Goal: Transaction & Acquisition: Purchase product/service

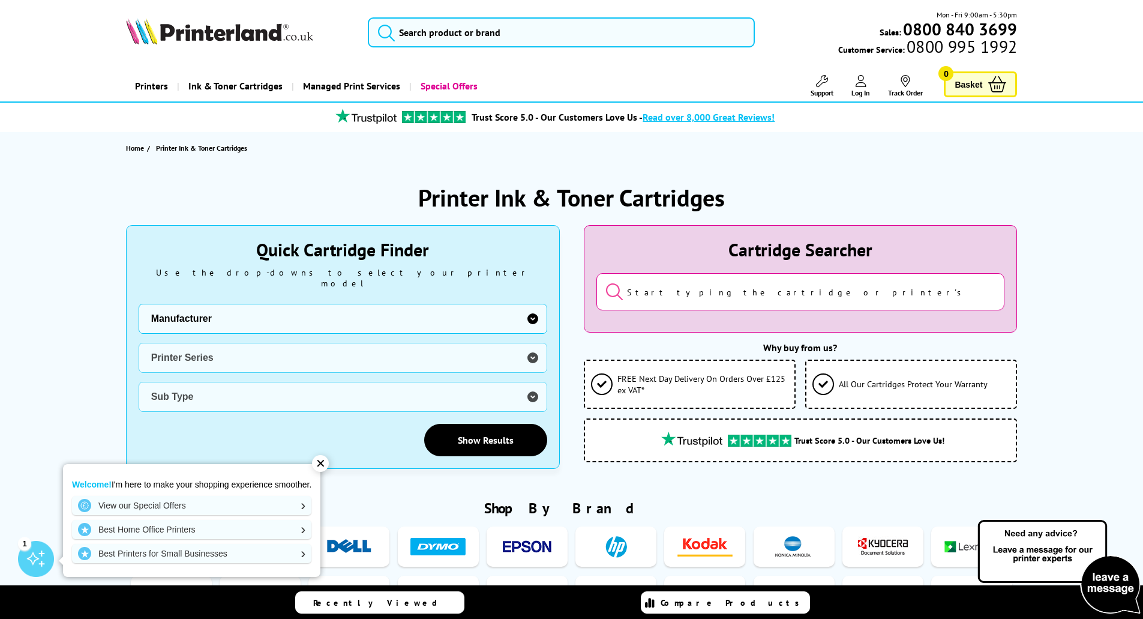
click at [480, 316] on select "Manufacturer Brother Canon Cubify Dell Dymo Epson HP Kodak Konica Minolta Kyoce…" at bounding box center [343, 319] width 409 height 30
select select "13815"
click at [139, 304] on select "Manufacturer Brother Canon Cubify Dell Dymo Epson HP Kodak Konica Minolta Kyoce…" at bounding box center [343, 319] width 409 height 30
click at [301, 353] on select "Printer Series B Series C Series Colorqube Colour MFP DocuPrint Phaser Versalin…" at bounding box center [343, 358] width 409 height 30
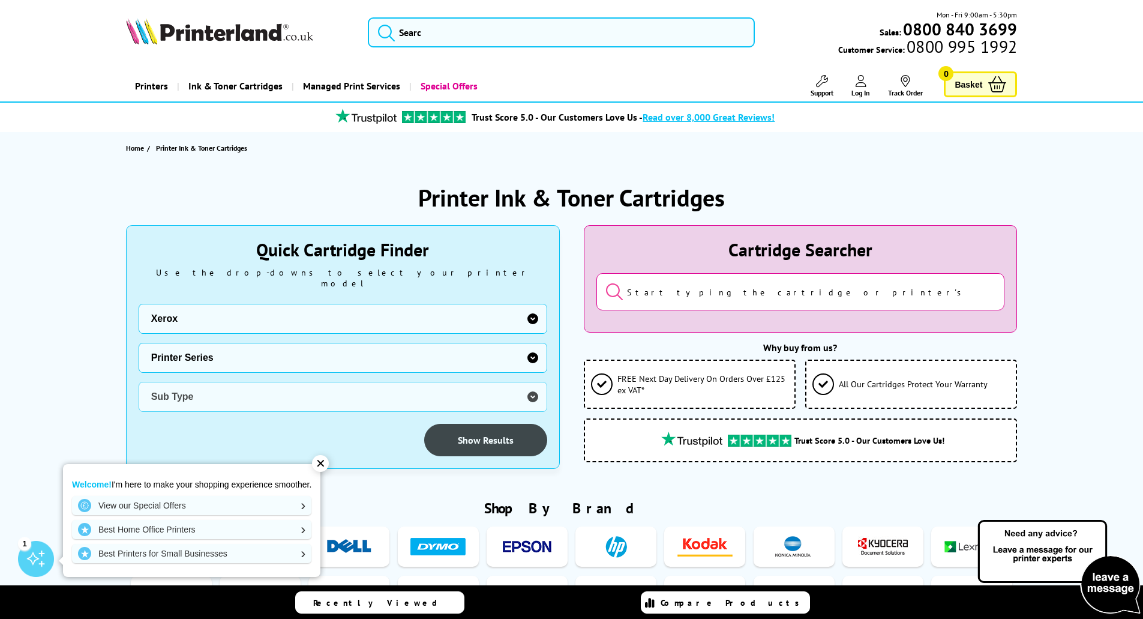
click at [472, 432] on link "Show Results" at bounding box center [485, 440] width 123 height 32
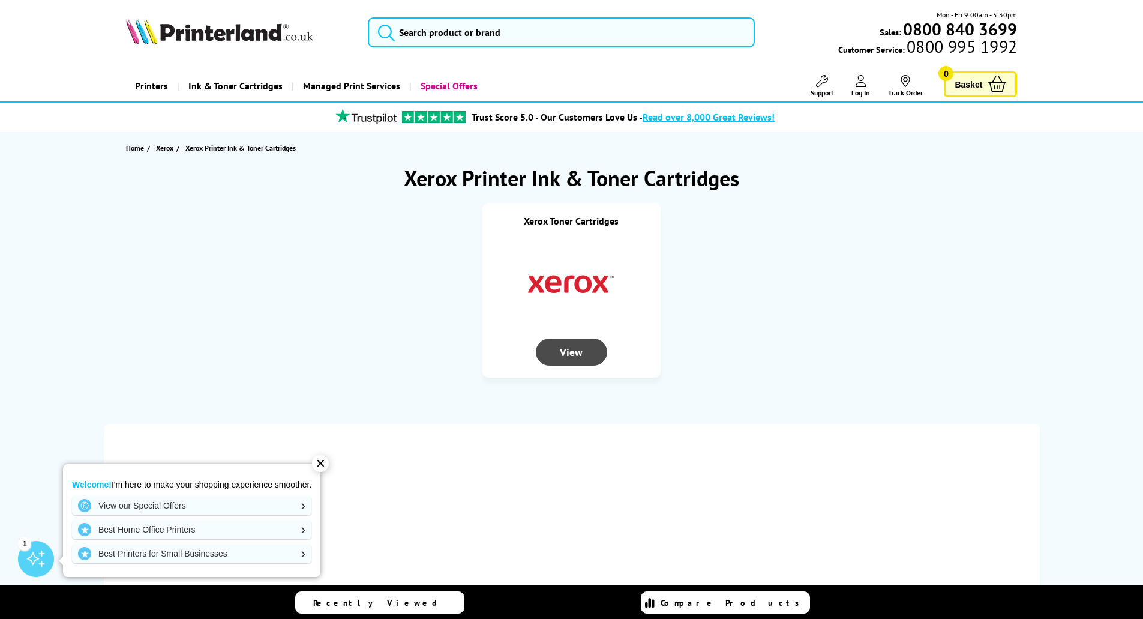
click at [576, 352] on div "View" at bounding box center [571, 352] width 71 height 27
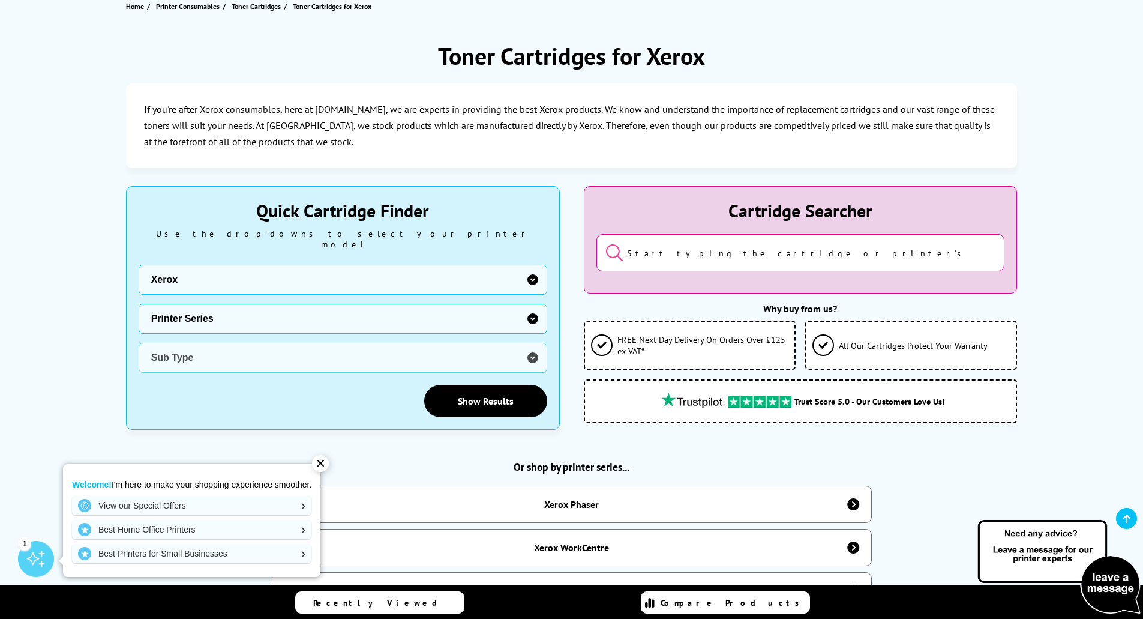
scroll to position [120, 0]
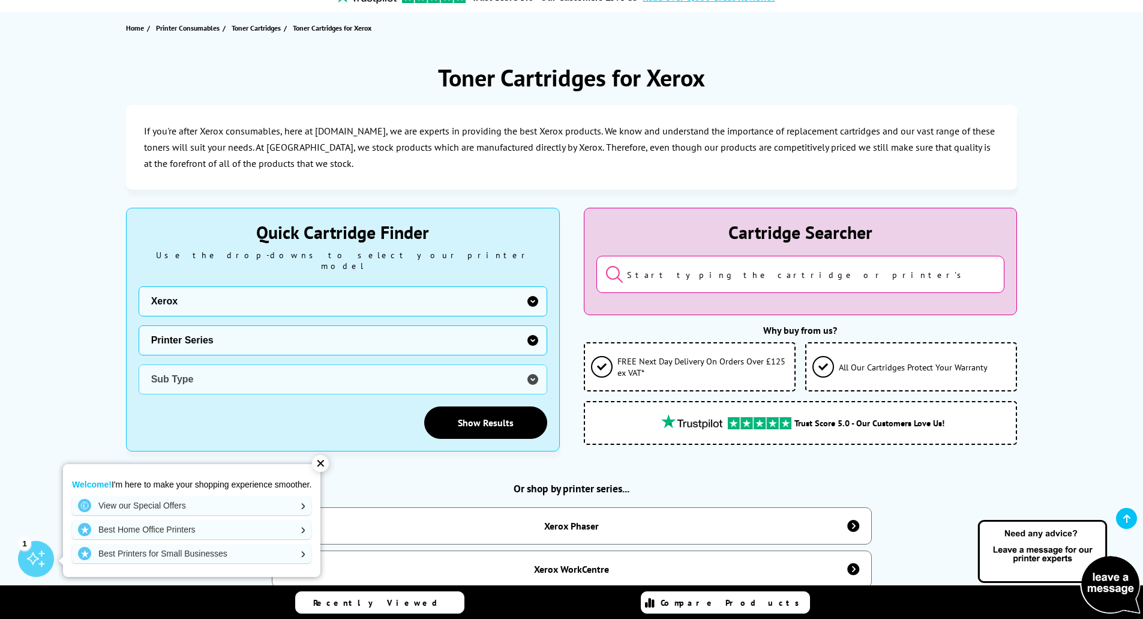
click at [715, 283] on input "search" at bounding box center [801, 274] width 409 height 37
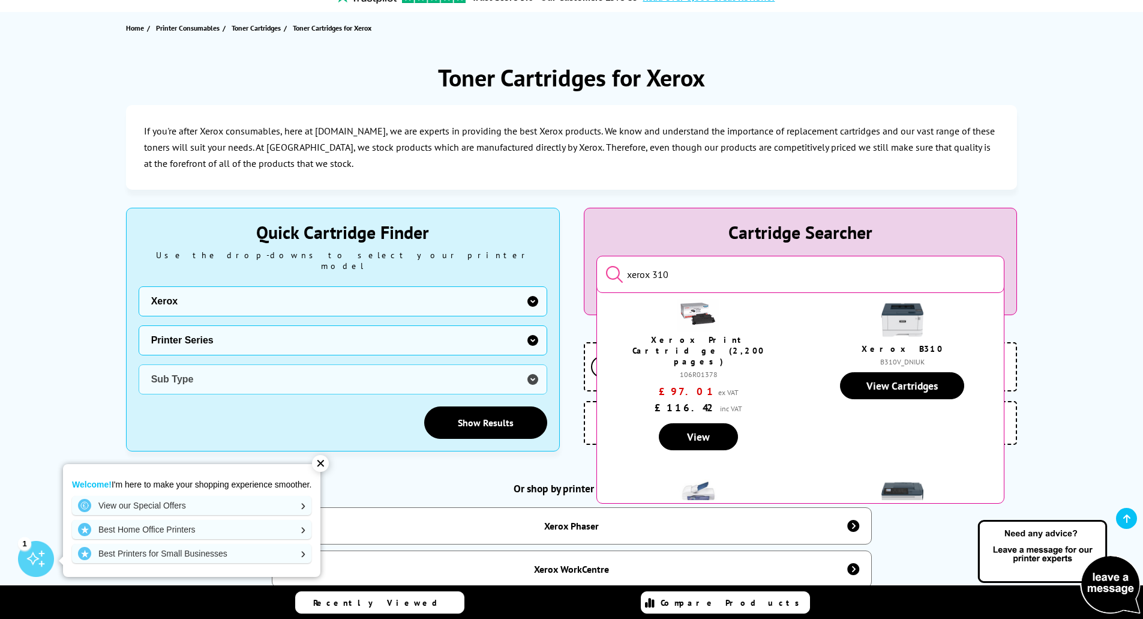
type input "xerox 310"
click at [606, 265] on button "submit" at bounding box center [606, 275] width 0 height 20
click at [876, 394] on link "View Cartridges" at bounding box center [902, 385] width 124 height 27
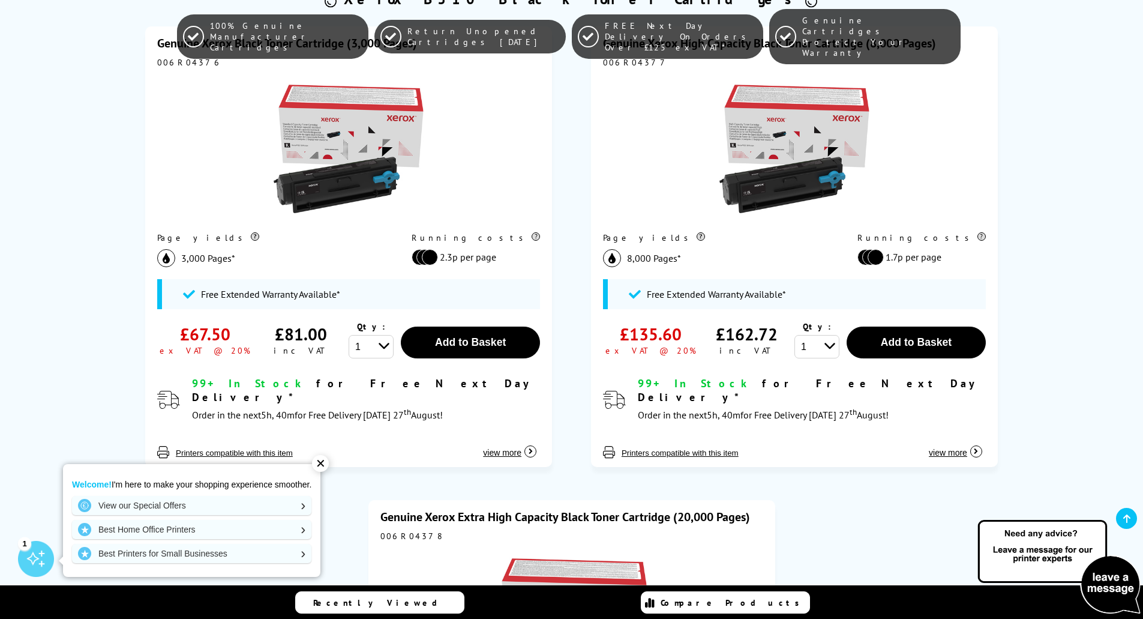
scroll to position [360, 0]
